Goal: Task Accomplishment & Management: Manage account settings

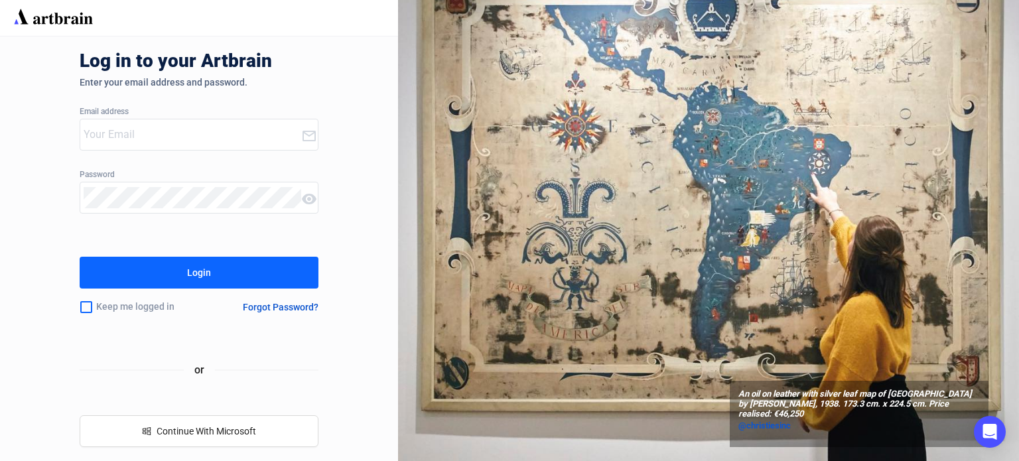
type input "[EMAIL_ADDRESS][PERSON_NAME][DOMAIN_NAME]"
click at [214, 282] on button "Login" at bounding box center [199, 273] width 239 height 32
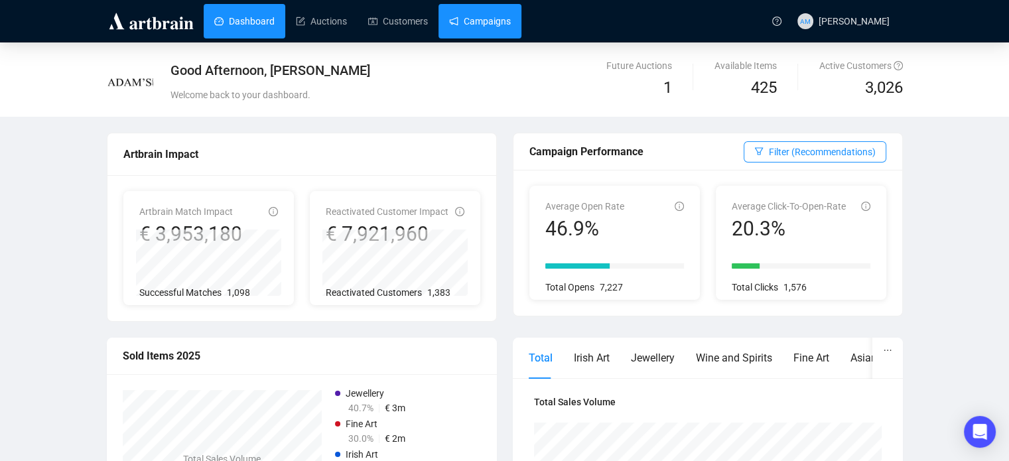
click at [499, 24] on link "Campaigns" at bounding box center [480, 21] width 62 height 34
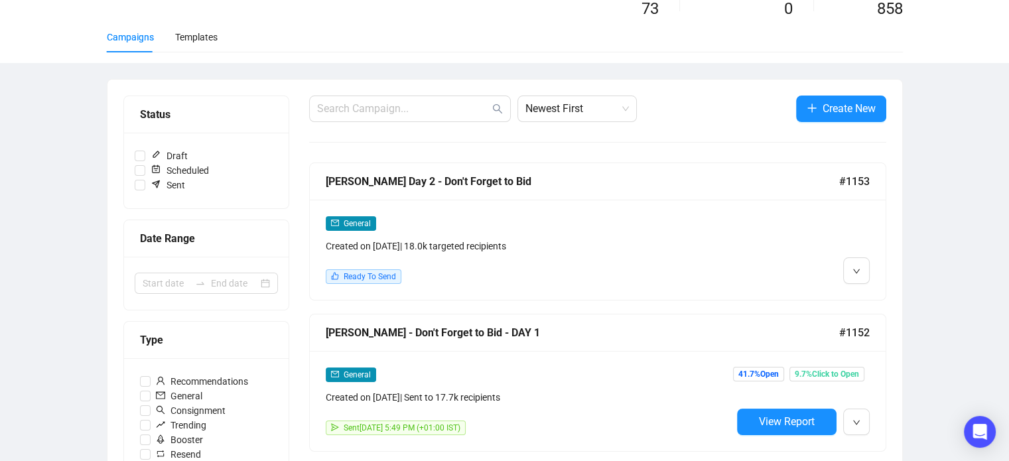
scroll to position [81, 0]
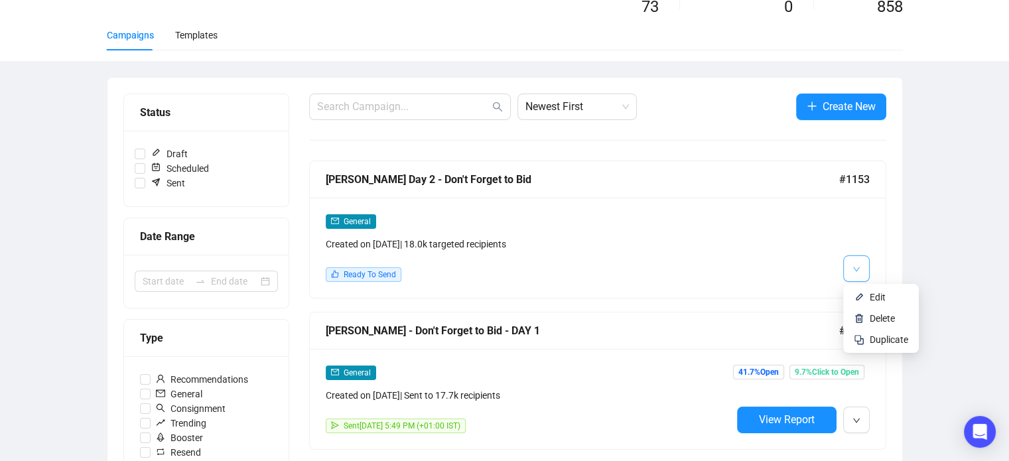
click at [867, 273] on button "button" at bounding box center [856, 268] width 27 height 27
click at [878, 294] on span "Edit" at bounding box center [877, 297] width 16 height 11
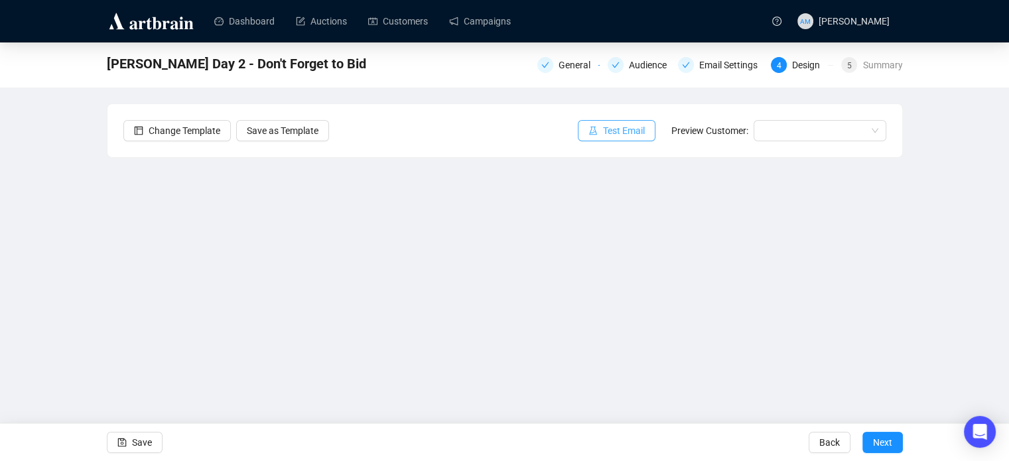
click at [642, 135] on span "Test Email" at bounding box center [624, 130] width 42 height 15
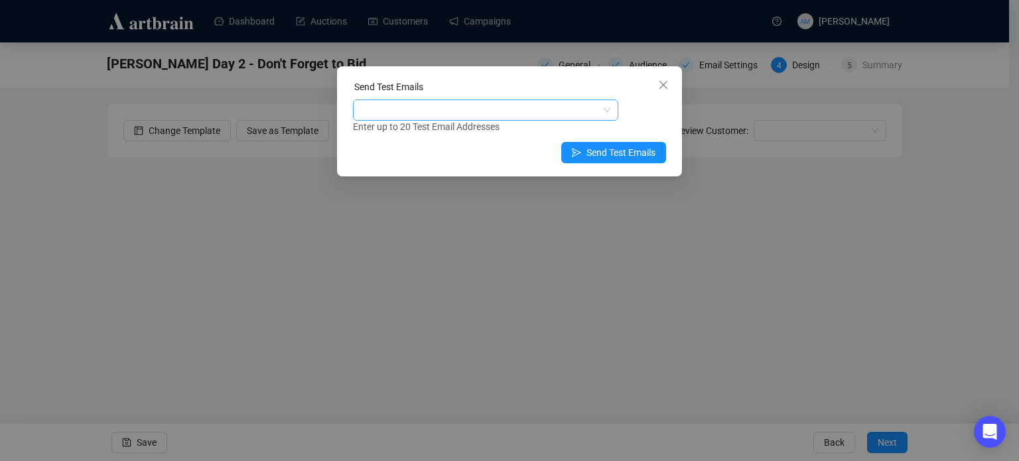
click at [490, 112] on div at bounding box center [478, 110] width 246 height 19
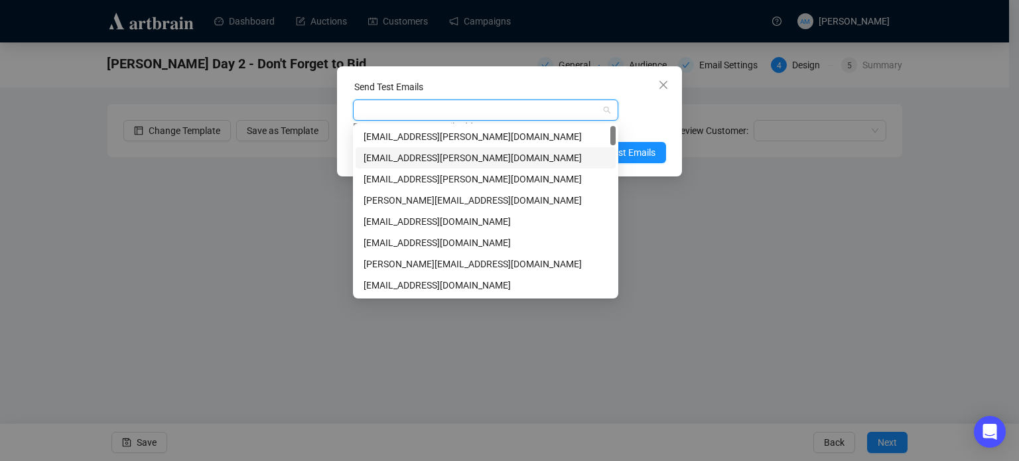
click at [434, 160] on div "[EMAIL_ADDRESS][PERSON_NAME][DOMAIN_NAME]" at bounding box center [485, 158] width 244 height 15
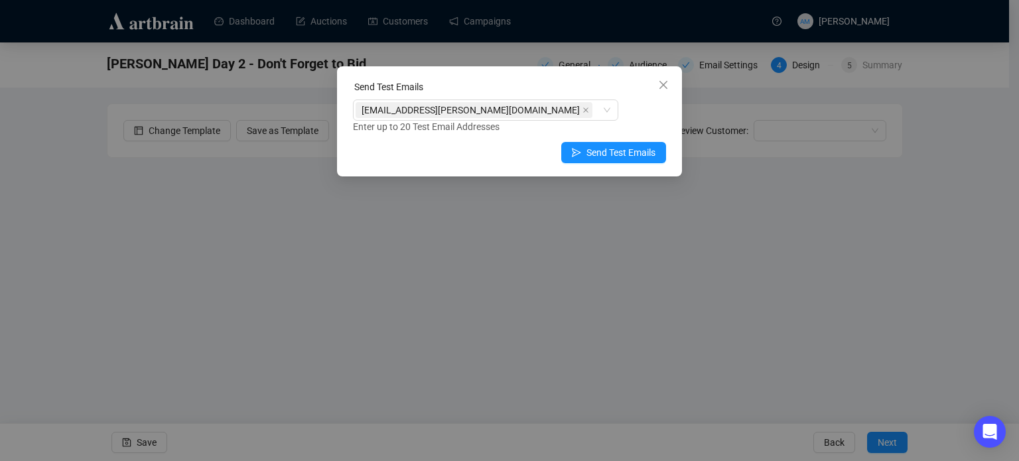
click at [637, 111] on div "[EMAIL_ADDRESS][PERSON_NAME][DOMAIN_NAME] Enter up to 20 Test Email Addresses" at bounding box center [509, 116] width 313 height 34
click at [614, 144] on button "Send Test Emails" at bounding box center [613, 152] width 105 height 21
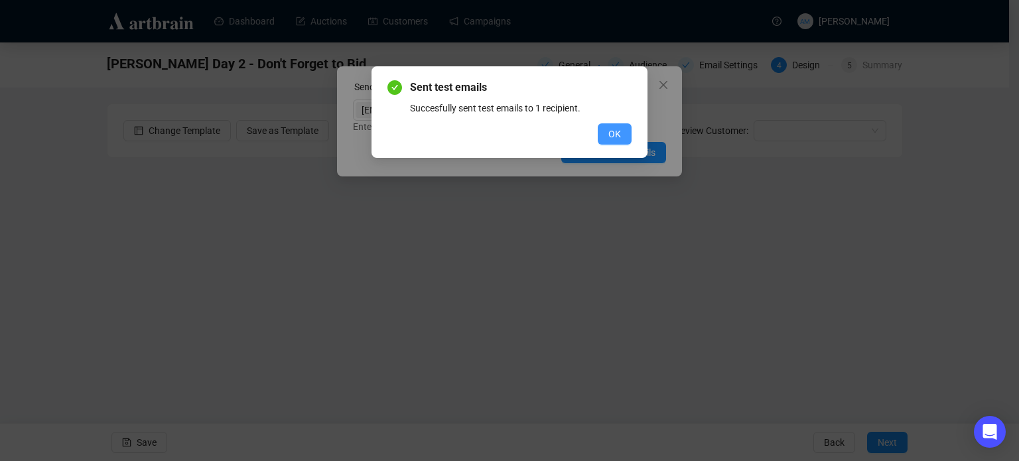
click at [621, 124] on button "OK" at bounding box center [614, 133] width 34 height 21
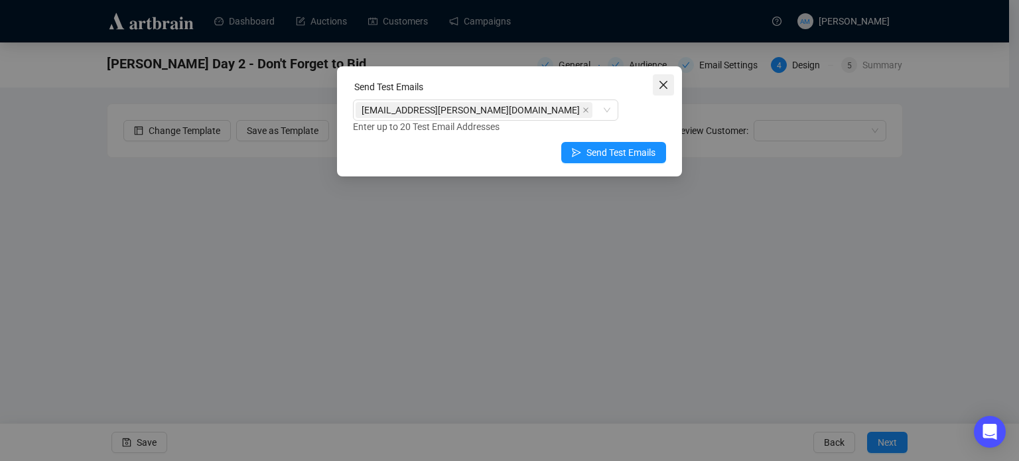
click at [658, 82] on icon "close" at bounding box center [663, 85] width 11 height 11
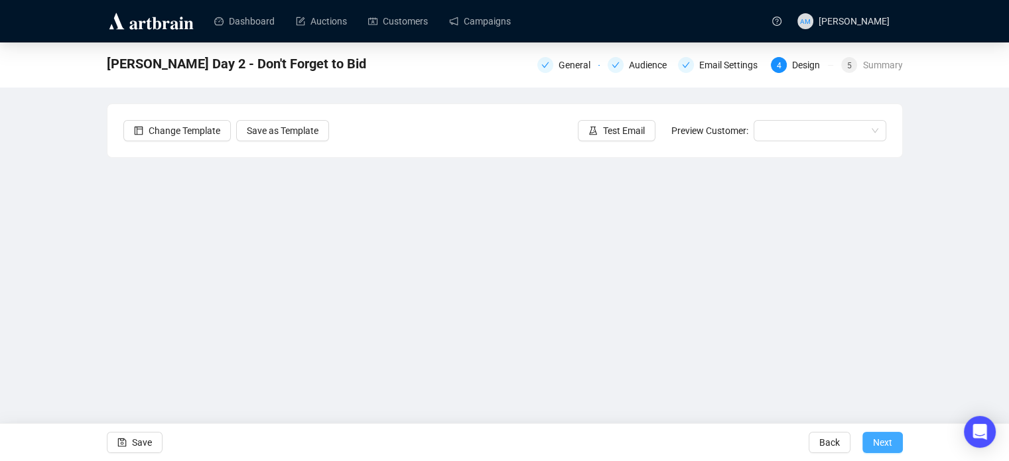
click at [890, 450] on span "Next" at bounding box center [882, 442] width 19 height 37
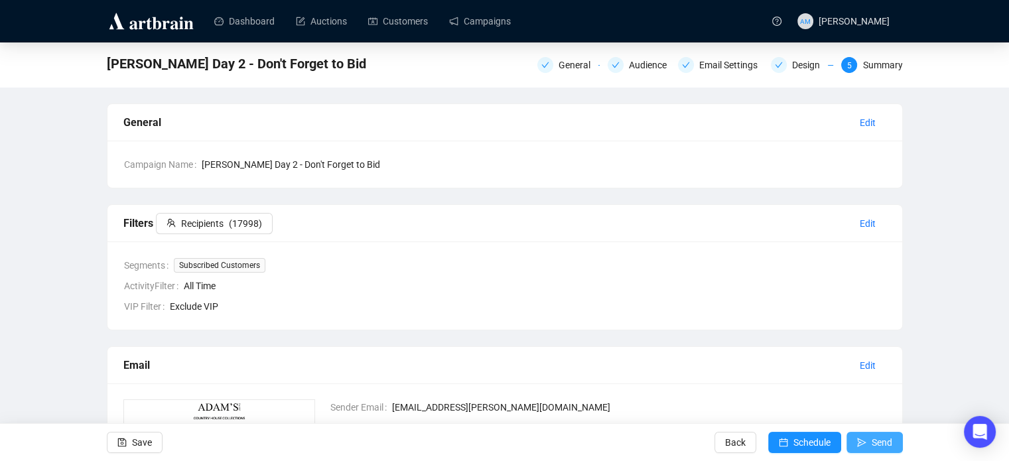
click at [875, 442] on span "Send" at bounding box center [881, 442] width 21 height 37
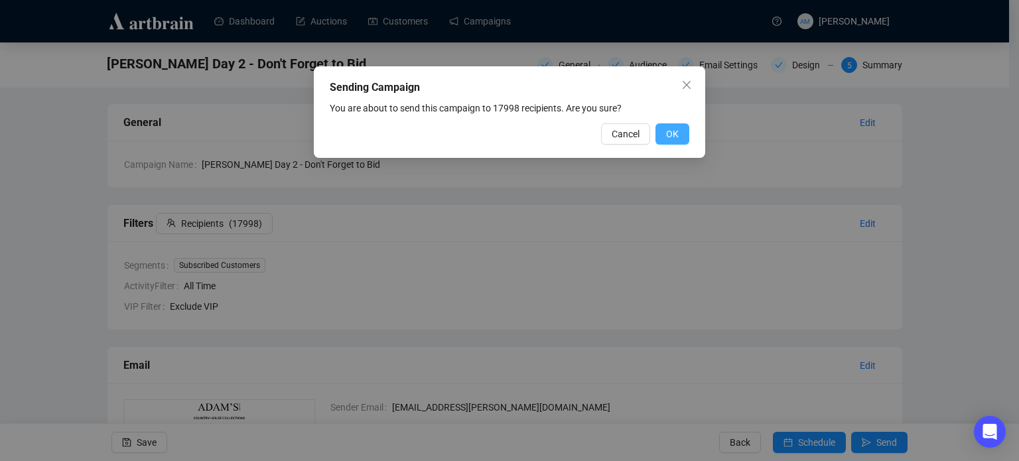
click at [676, 137] on span "OK" at bounding box center [672, 134] width 13 height 15
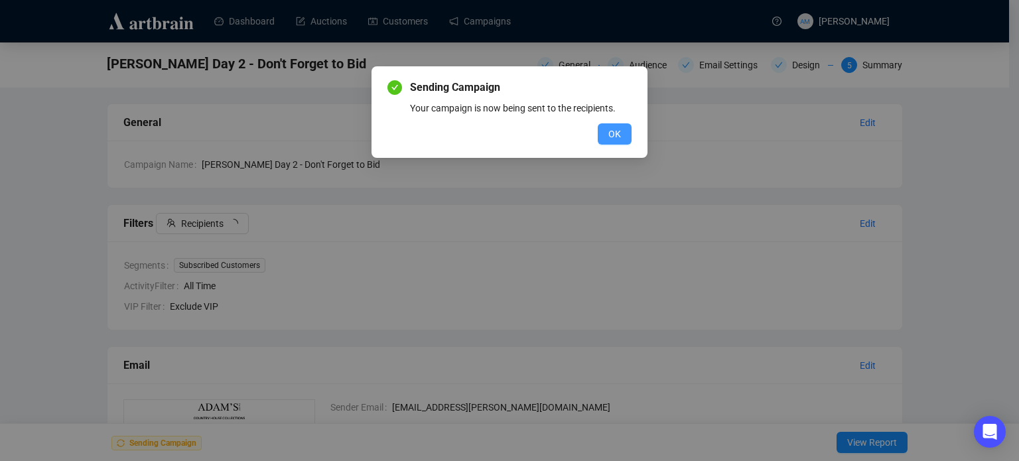
click at [618, 135] on span "OK" at bounding box center [614, 134] width 13 height 15
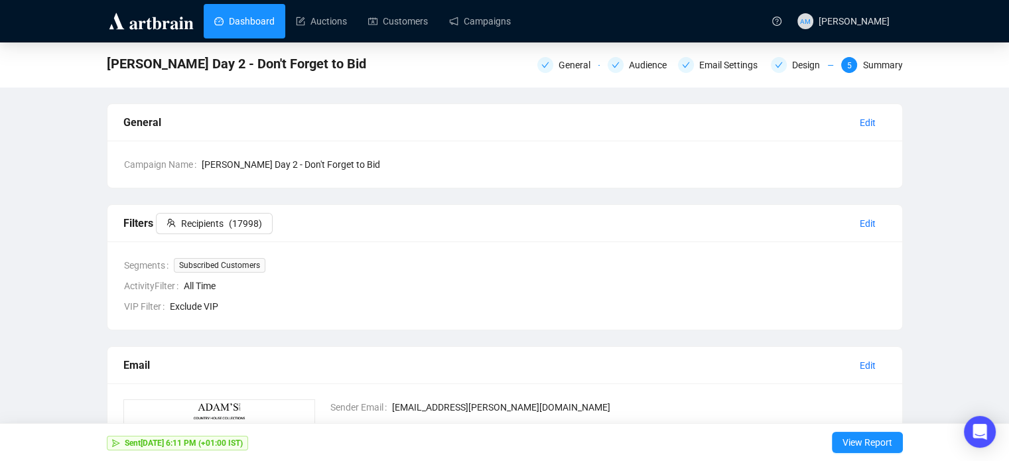
click at [260, 23] on link "Dashboard" at bounding box center [244, 21] width 60 height 34
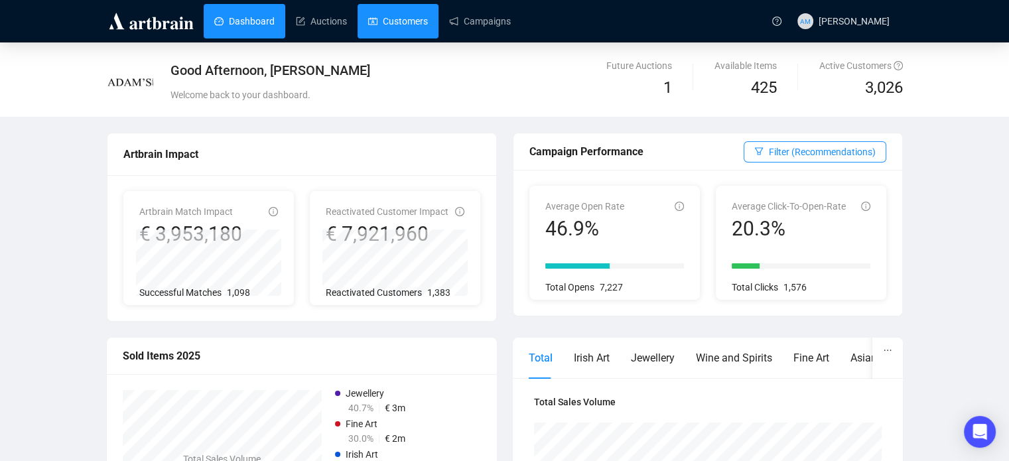
click at [407, 23] on link "Customers" at bounding box center [398, 21] width 60 height 34
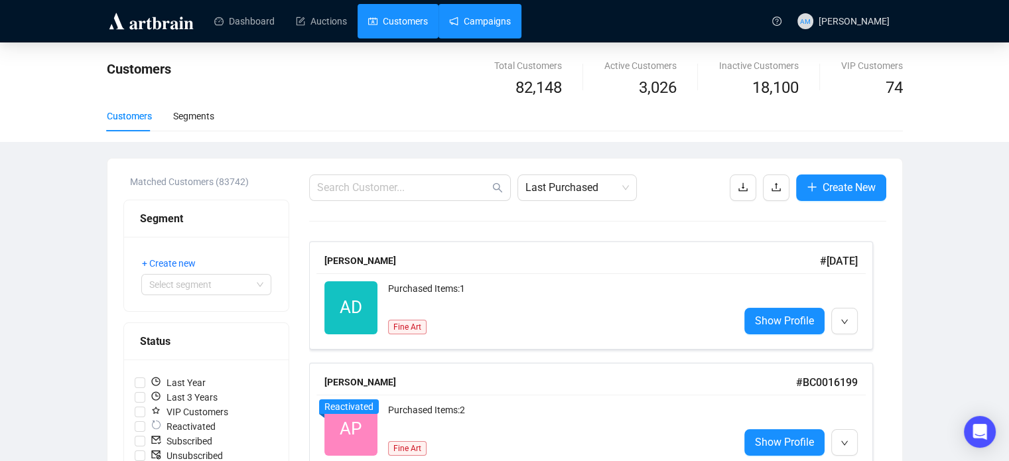
click at [466, 29] on link "Campaigns" at bounding box center [480, 21] width 62 height 34
